Goal: Task Accomplishment & Management: Use online tool/utility

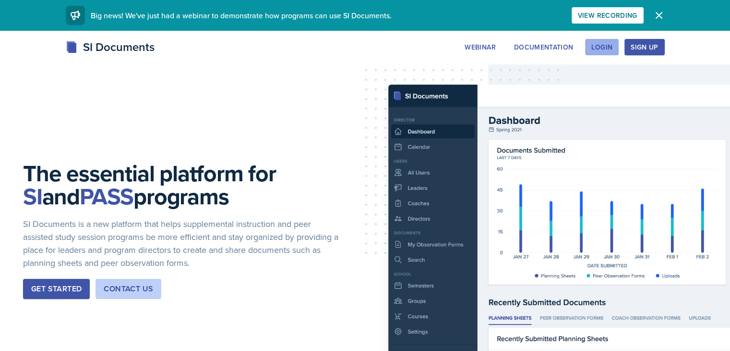
click at [613, 50] on div "Login" at bounding box center [602, 47] width 21 height 8
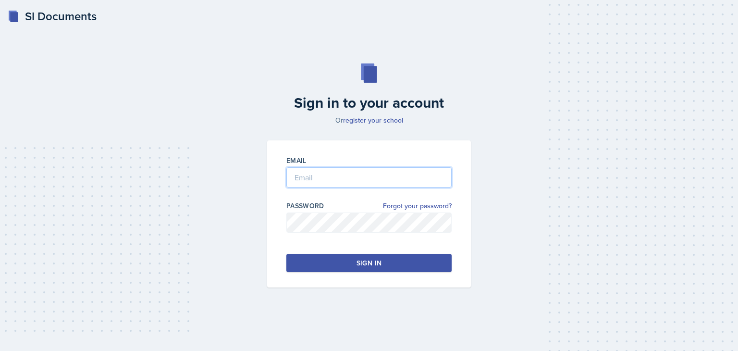
click at [382, 175] on input "email" at bounding box center [368, 177] width 165 height 20
type input "[EMAIL_ADDRESS][DOMAIN_NAME]"
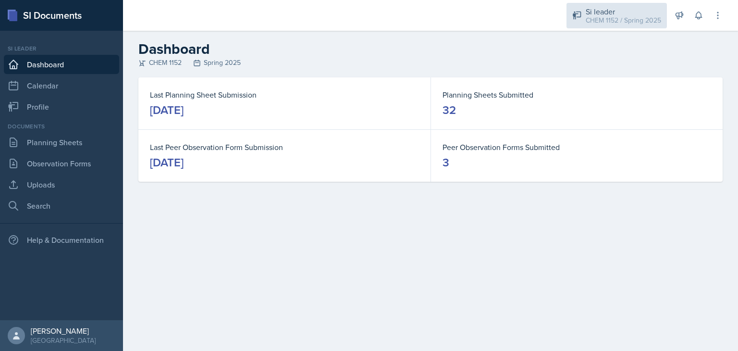
click at [637, 16] on div "CHEM 1152 / Spring 2025" at bounding box center [622, 20] width 75 height 10
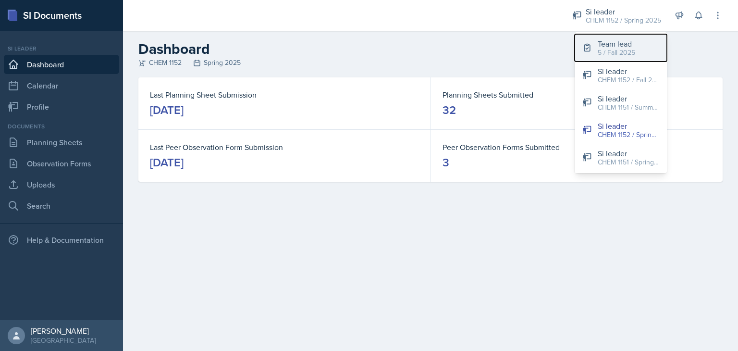
click at [640, 41] on button "Team lead 5 / Fall 2025" at bounding box center [620, 47] width 92 height 27
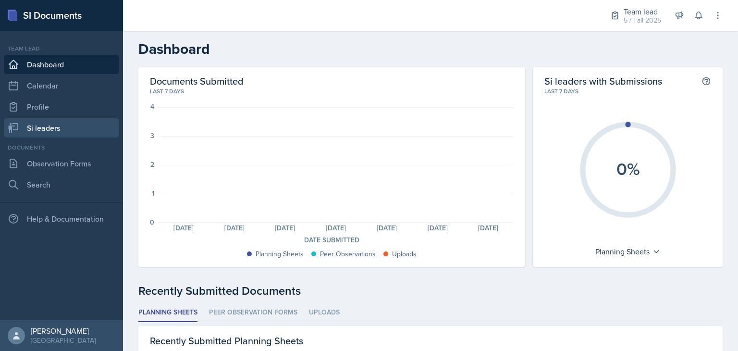
click at [79, 134] on link "Si leaders" at bounding box center [61, 127] width 115 height 19
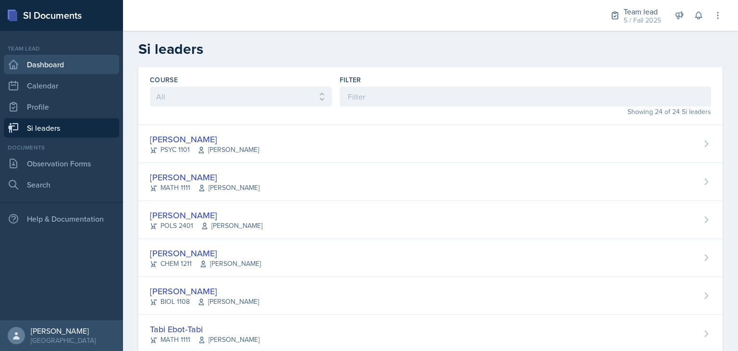
click at [68, 73] on link "Dashboard" at bounding box center [61, 64] width 115 height 19
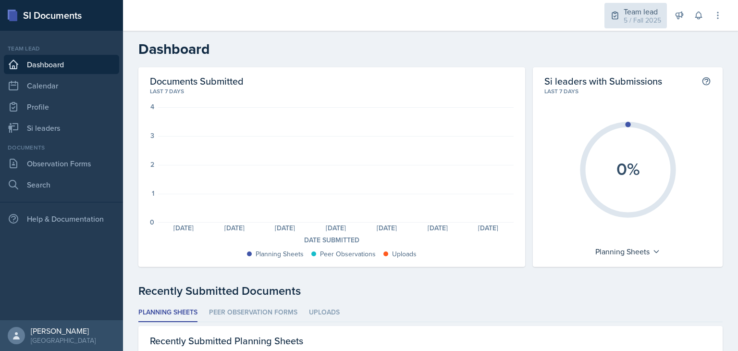
click at [649, 22] on div "5 / Fall 2025" at bounding box center [641, 20] width 37 height 10
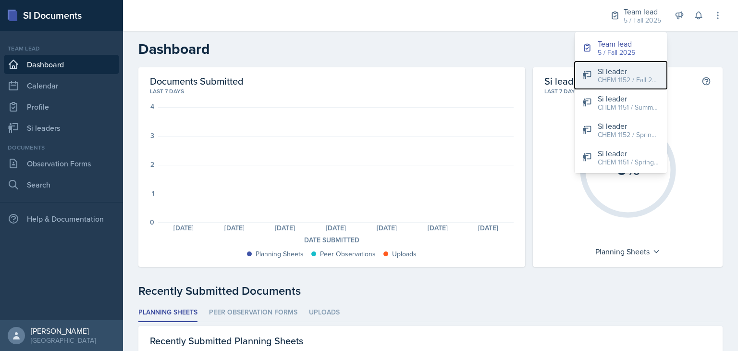
click at [627, 79] on div "CHEM 1152 / Fall 2024" at bounding box center [627, 80] width 61 height 10
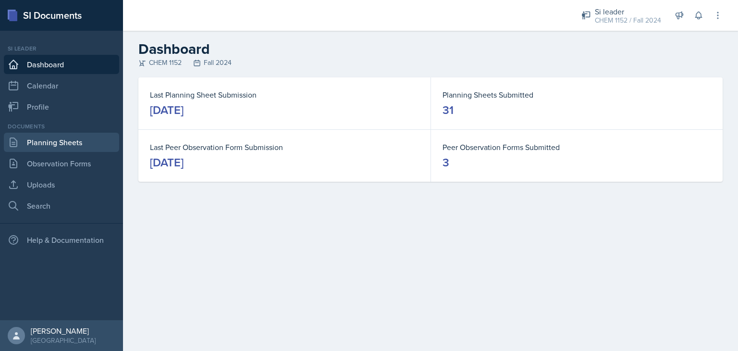
click at [44, 148] on link "Planning Sheets" at bounding box center [61, 142] width 115 height 19
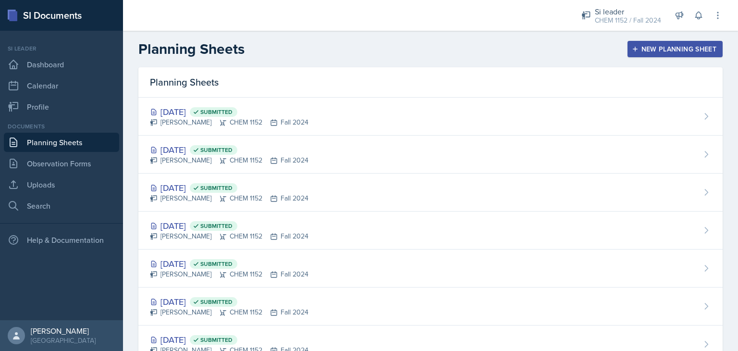
click at [647, 51] on div "New Planning Sheet" at bounding box center [674, 49] width 83 height 8
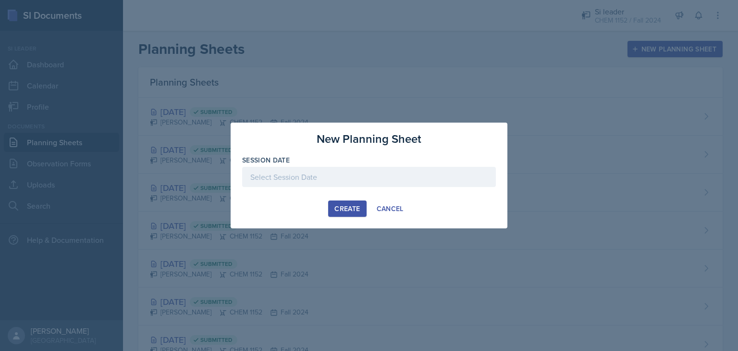
click at [381, 172] on div at bounding box center [369, 177] width 254 height 20
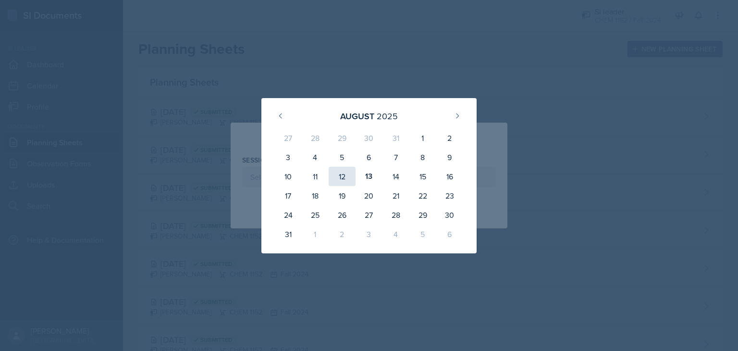
click at [331, 167] on div "12" at bounding box center [341, 176] width 27 height 19
type input "[DATE]"
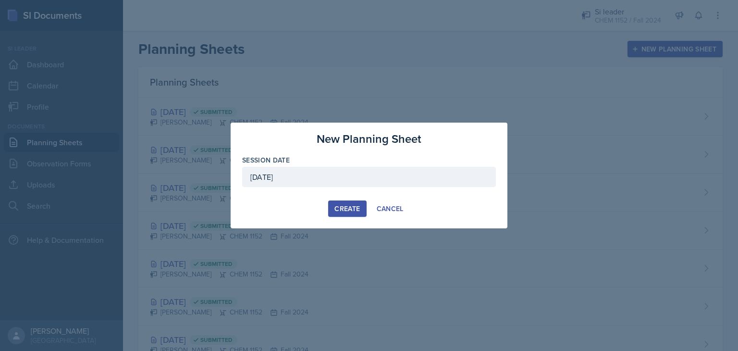
click at [340, 212] on div "Create" at bounding box center [346, 209] width 25 height 8
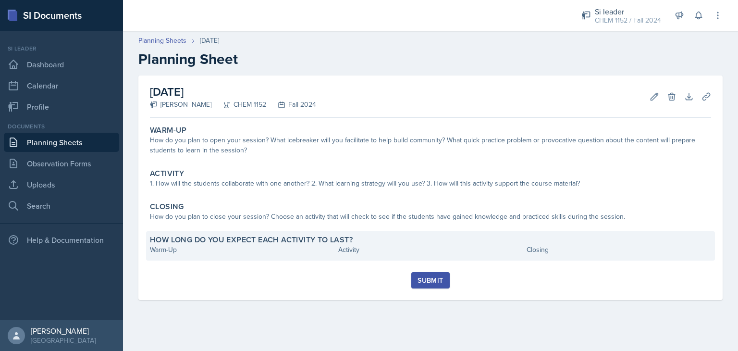
click at [288, 250] on div "Warm-Up" at bounding box center [242, 249] width 184 height 10
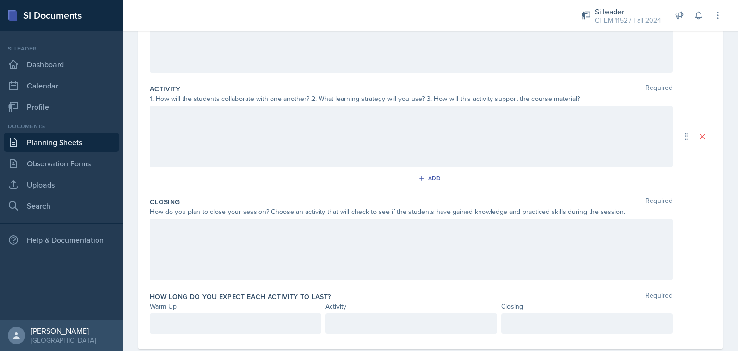
scroll to position [172, 0]
